Goal: Information Seeking & Learning: Learn about a topic

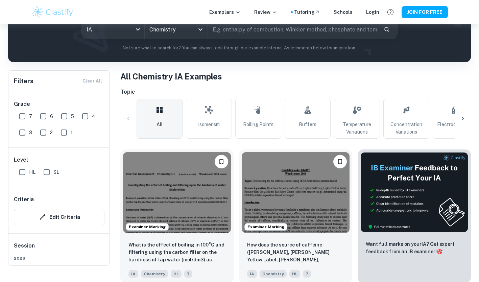
scroll to position [76, 0]
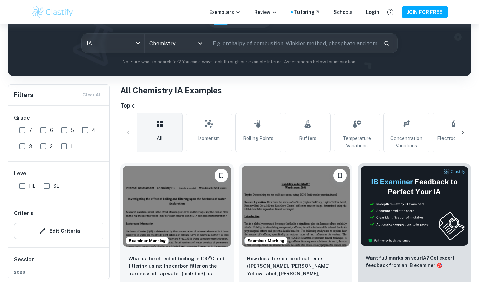
click at [235, 46] on input "text" at bounding box center [293, 43] width 170 height 19
type input "enthalpy of combustion"
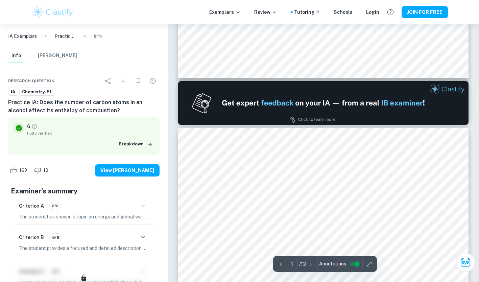
type input "2"
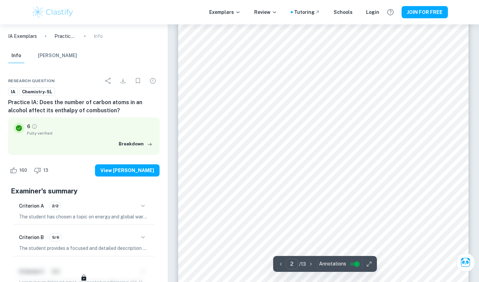
scroll to position [495, 0]
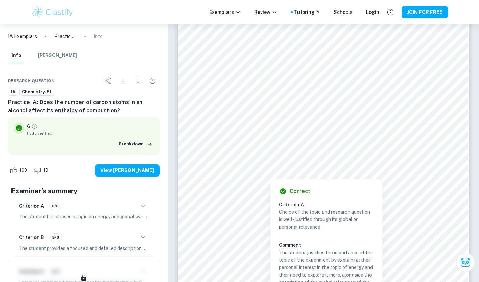
click at [321, 88] on div at bounding box center [320, 90] width 214 height 9
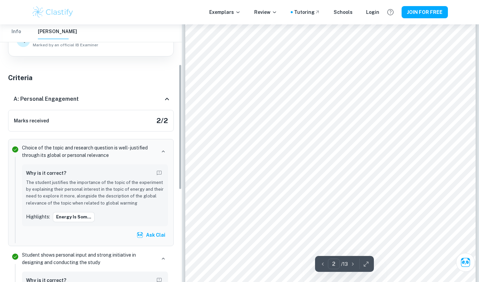
scroll to position [86, 0]
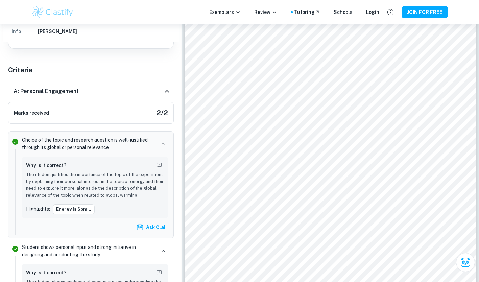
drag, startPoint x: 119, startPoint y: 189, endPoint x: 176, endPoint y: 241, distance: 77.7
click at [176, 241] on div "Total Marks Received XX / XX View Plans Amanda Marked by an official IB Examine…" at bounding box center [91, 223] width 182 height 479
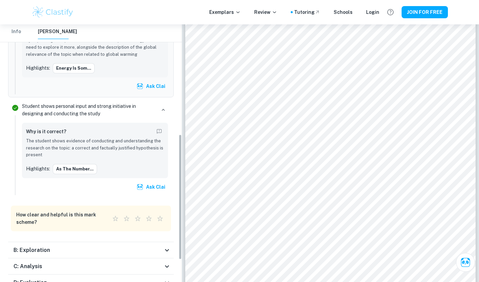
scroll to position [227, 0]
click at [161, 244] on div "B: Exploration" at bounding box center [91, 249] width 166 height 16
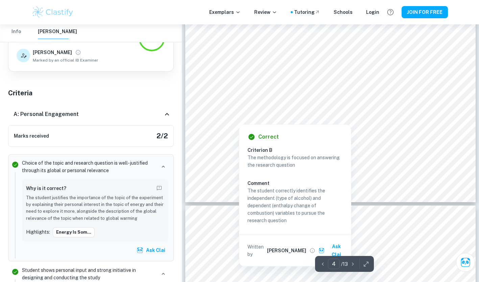
scroll to position [1575, 0]
click at [278, 192] on p "The student correctly identifies the independent (type of alcohol) and dependen…" at bounding box center [294, 204] width 95 height 37
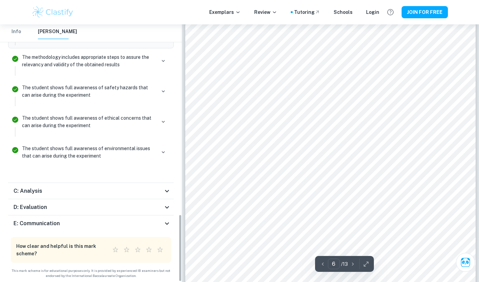
scroll to position [2300, 0]
click at [91, 223] on div "E: Communication" at bounding box center [88, 223] width 149 height 8
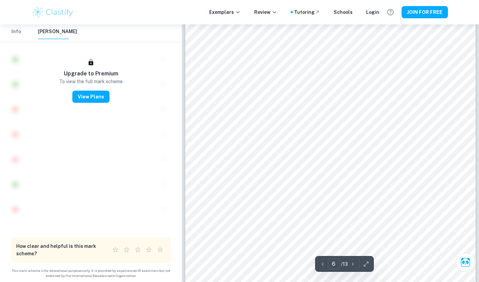
scroll to position [2322, 0]
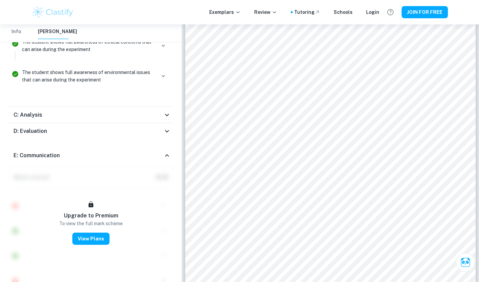
click at [55, 152] on h6 "E: Communication" at bounding box center [37, 155] width 46 height 8
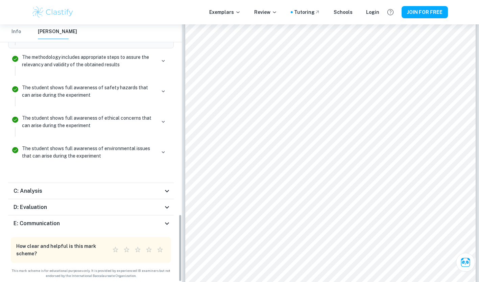
click at [47, 199] on div "D: Evaluation" at bounding box center [91, 207] width 166 height 16
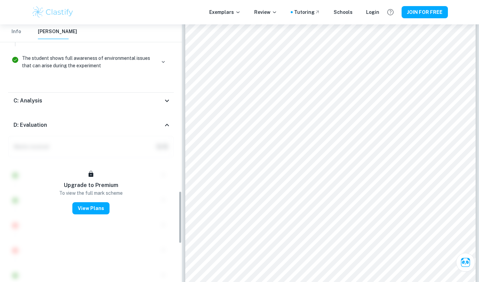
click at [40, 128] on h6 "D: Evaluation" at bounding box center [30, 125] width 33 height 8
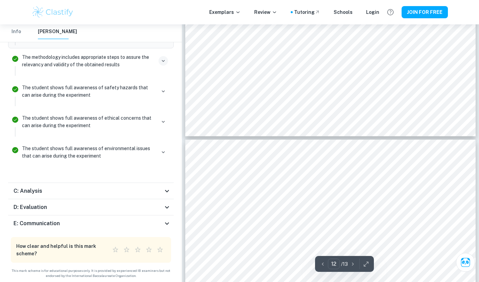
scroll to position [4585, 0]
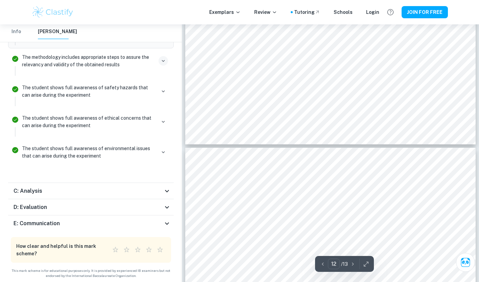
type input "11"
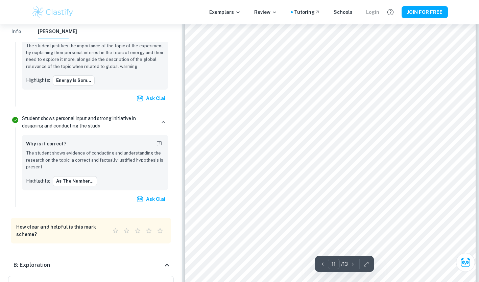
scroll to position [4359, 0]
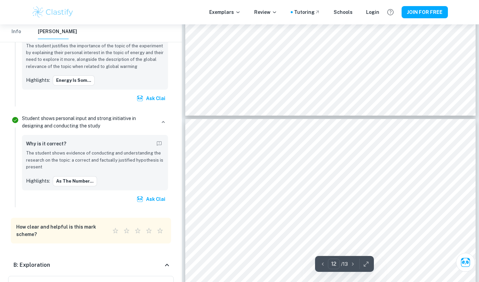
type input "11"
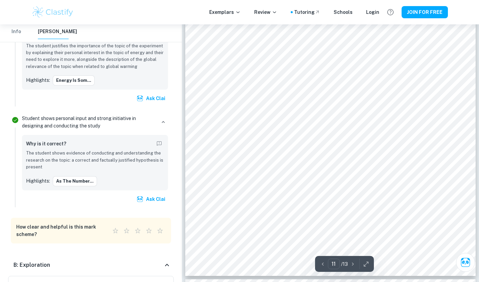
scroll to position [4364, 0]
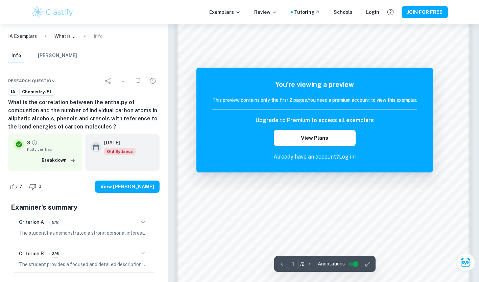
scroll to position [463, 0]
click at [353, 260] on input "controlled" at bounding box center [355, 264] width 24 height 8
click at [350, 263] on input "controlled" at bounding box center [350, 264] width 24 height 8
